Goal: Check status: Check status

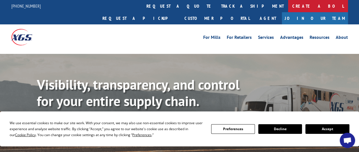
click at [288, 2] on link "Create a BOL" at bounding box center [318, 6] width 60 height 12
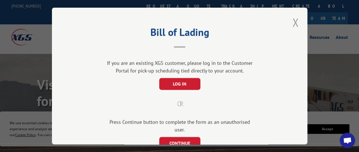
click at [293, 19] on button "Close modal" at bounding box center [295, 23] width 10 height 16
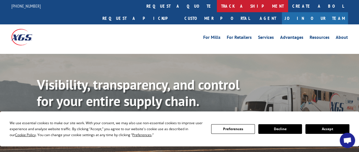
click at [217, 7] on link "track a shipment" at bounding box center [252, 6] width 71 height 12
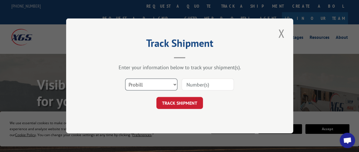
click at [176, 85] on select "Select category... Probill BOL PO" at bounding box center [151, 85] width 52 height 12
select select "bol"
click at [125, 79] on select "Select category... Probill BOL PO" at bounding box center [151, 85] width 52 height 12
click at [190, 86] on input at bounding box center [207, 85] width 52 height 12
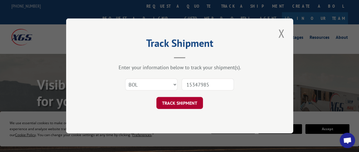
type input "15347985"
click at [185, 105] on button "TRACK SHIPMENT" at bounding box center [179, 103] width 46 height 12
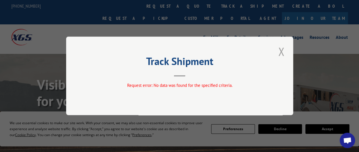
click at [282, 52] on button "Close modal" at bounding box center [281, 52] width 10 height 16
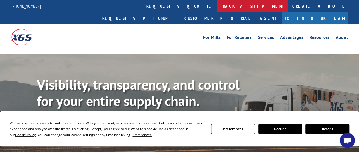
click at [217, 7] on link "track a shipment" at bounding box center [252, 6] width 71 height 12
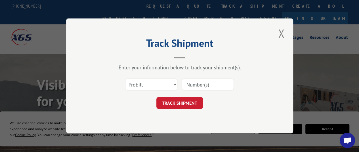
click at [193, 85] on input at bounding box center [207, 85] width 52 height 12
type input "15347985"
click at [169, 105] on button "TRACK SHIPMENT" at bounding box center [179, 103] width 46 height 12
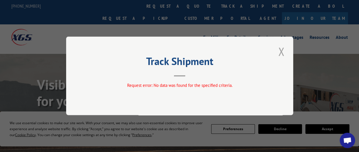
click at [280, 51] on button "Close modal" at bounding box center [281, 52] width 10 height 16
